Goal: Connect with others: Establish contact or relationships with other users

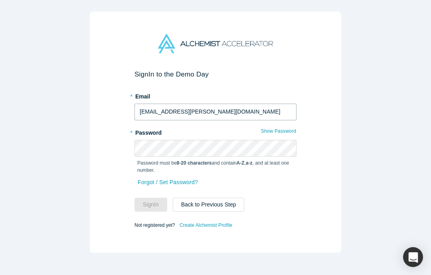
type input "[EMAIL_ADDRESS][DOMAIN_NAME]"
click at [151, 205] on button "Sign In" at bounding box center [150, 205] width 33 height 14
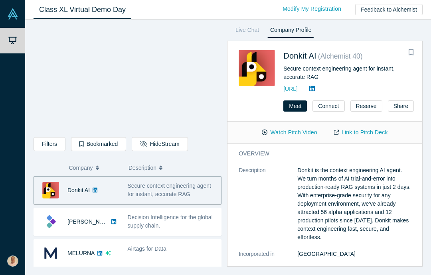
click at [17, 11] on img at bounding box center [12, 13] width 11 height 11
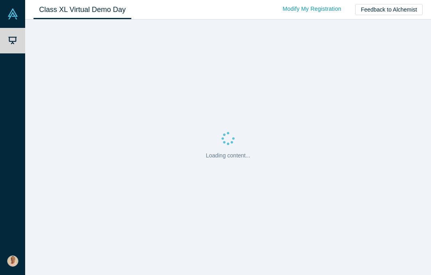
click at [15, 12] on img at bounding box center [12, 13] width 11 height 11
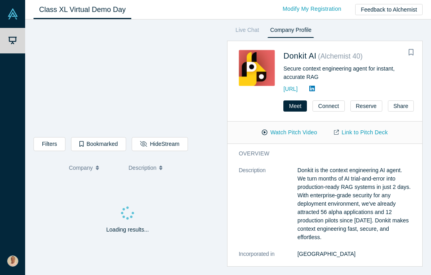
click at [190, 210] on div "Loading results..." at bounding box center [127, 222] width 188 height 90
click at [251, 31] on link "Live Chat" at bounding box center [246, 31] width 29 height 13
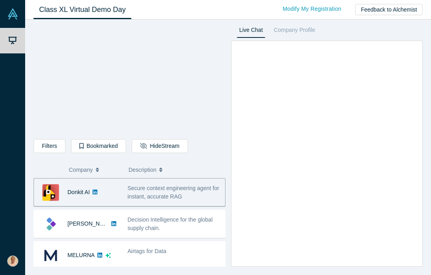
click at [306, 28] on link "Company Profile" at bounding box center [294, 31] width 47 height 13
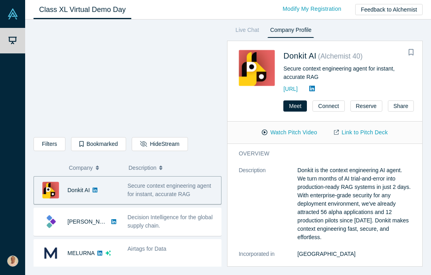
click at [152, 225] on span "Decision Intelligence for the global supply chain." at bounding box center [170, 221] width 85 height 15
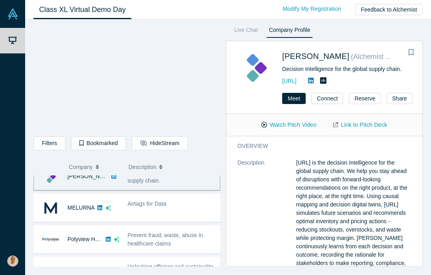
scroll to position [45, 0]
click at [93, 210] on link "MELURNA" at bounding box center [80, 207] width 27 height 6
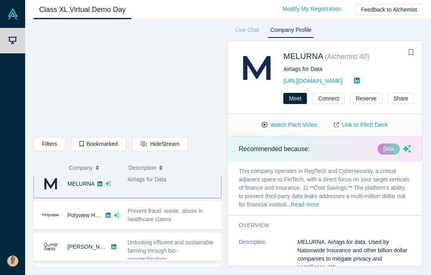
scroll to position [76, 0]
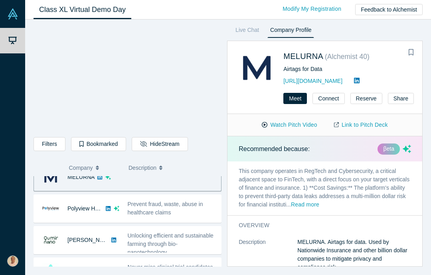
click at [332, 98] on button "Connect" at bounding box center [328, 98] width 32 height 11
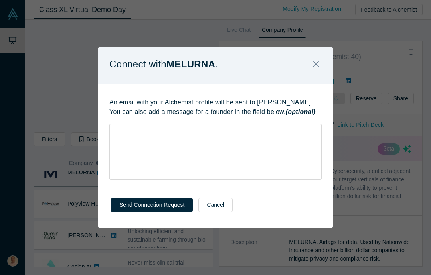
click at [211, 203] on button "Cancel" at bounding box center [215, 205] width 34 height 14
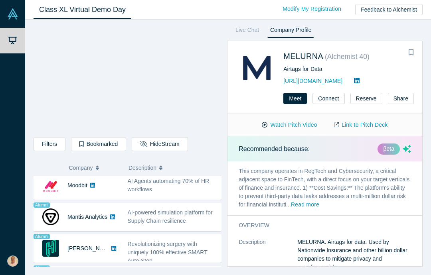
scroll to position [635, 0]
